Goal: Task Accomplishment & Management: Use online tool/utility

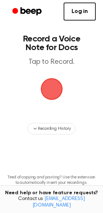
click at [48, 91] on span "button" at bounding box center [51, 89] width 20 height 20
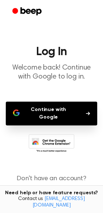
click at [54, 108] on button "Continue with Google" at bounding box center [51, 114] width 91 height 24
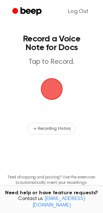
click at [55, 93] on span "button" at bounding box center [51, 89] width 20 height 20
click at [50, 88] on span "button" at bounding box center [51, 89] width 20 height 20
click at [52, 126] on span "Recording History" at bounding box center [54, 128] width 32 height 6
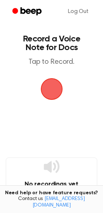
click at [56, 91] on span "button" at bounding box center [51, 89] width 20 height 20
